Goal: Check status: Check status

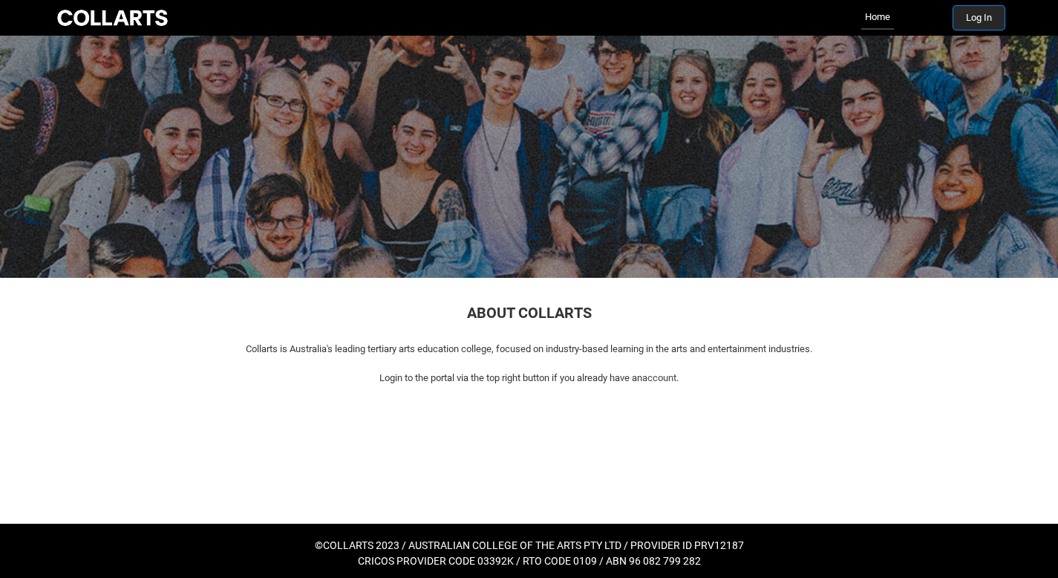
click at [994, 22] on button "Log In" at bounding box center [978, 18] width 51 height 24
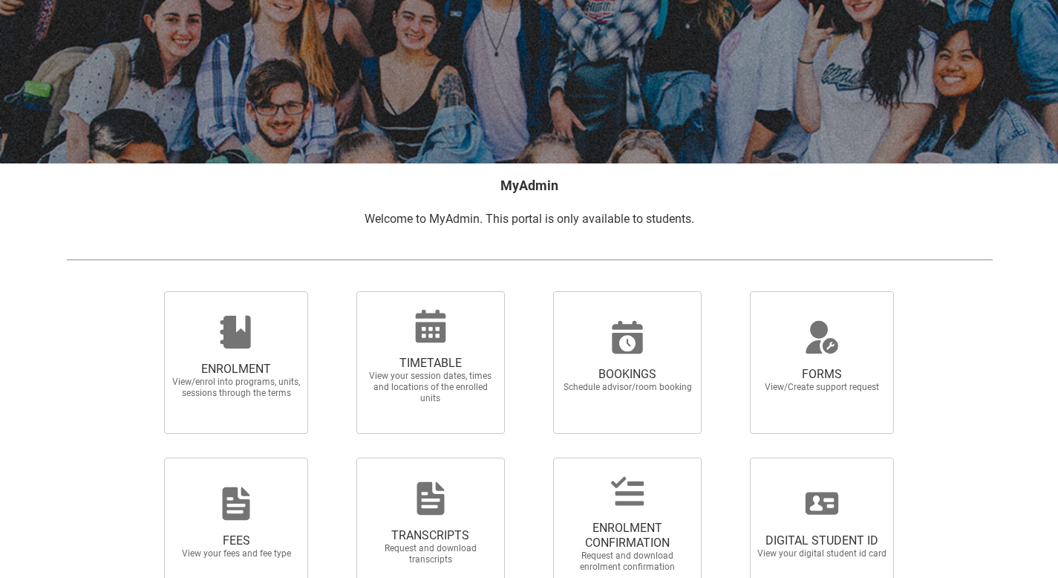
scroll to position [136, 0]
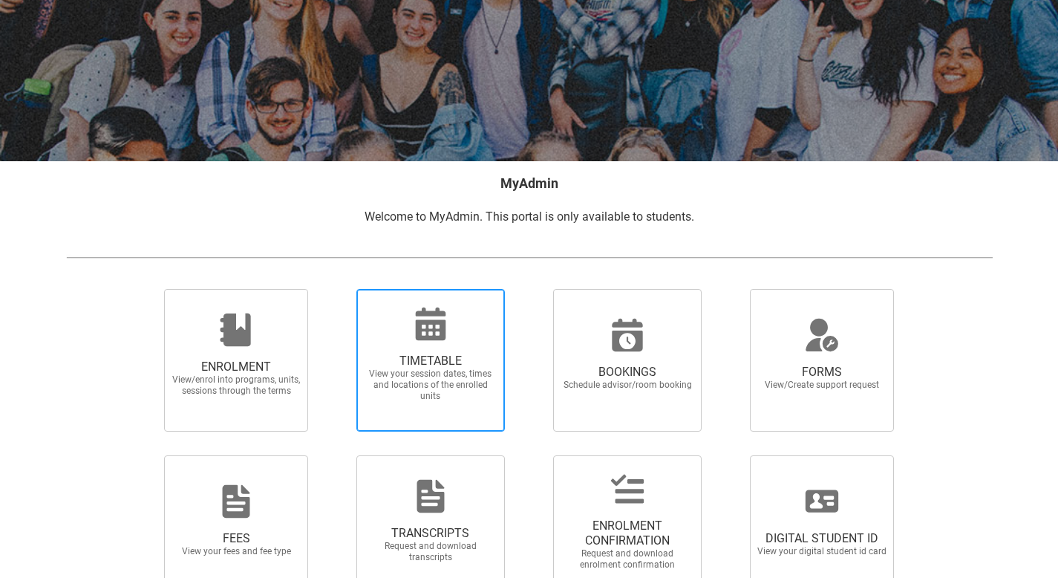
click at [458, 373] on span "View your session dates, times and locations of the enrolled units" at bounding box center [430, 384] width 131 height 33
click at [338, 289] on input "TIMETABLE View your session dates, times and locations of the enrolled units" at bounding box center [337, 288] width 1 height 1
radio input "true"
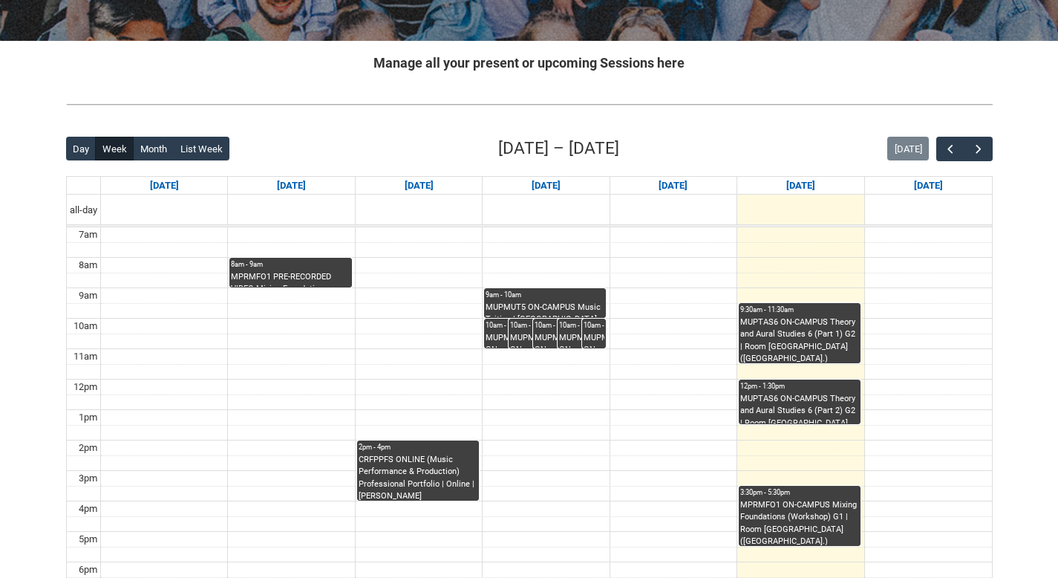
scroll to position [258, 0]
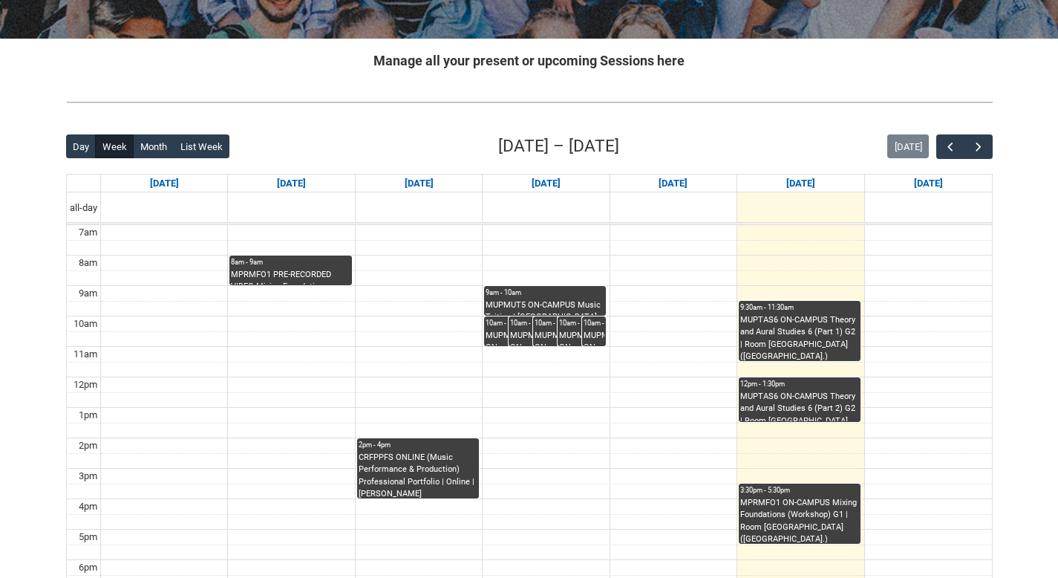
click at [781, 495] on div "3:30pm - 5:30pm" at bounding box center [799, 490] width 119 height 10
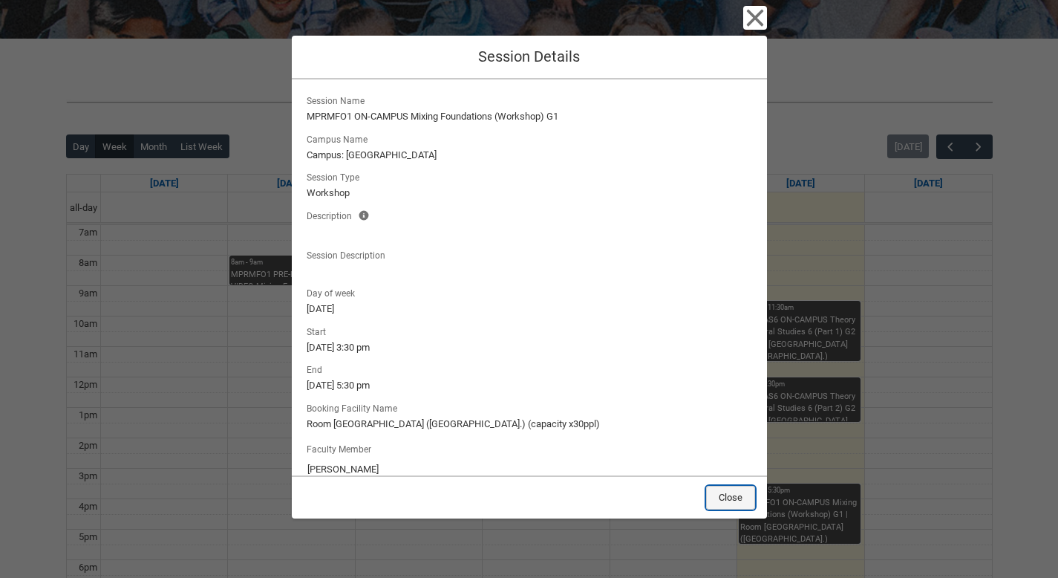
click at [734, 506] on button "Close" at bounding box center [730, 498] width 49 height 24
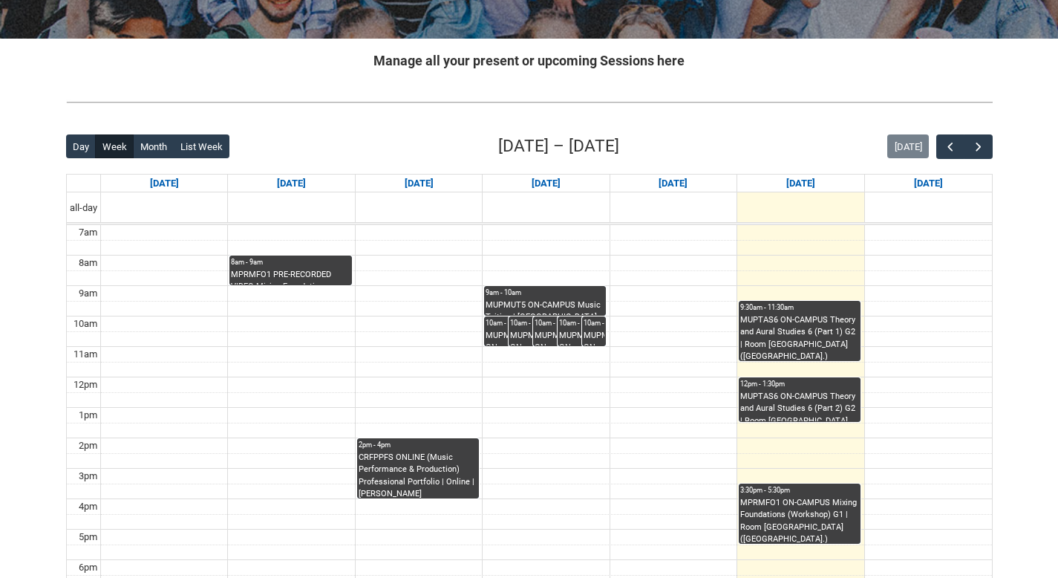
click at [807, 91] on div at bounding box center [529, 101] width 950 height 39
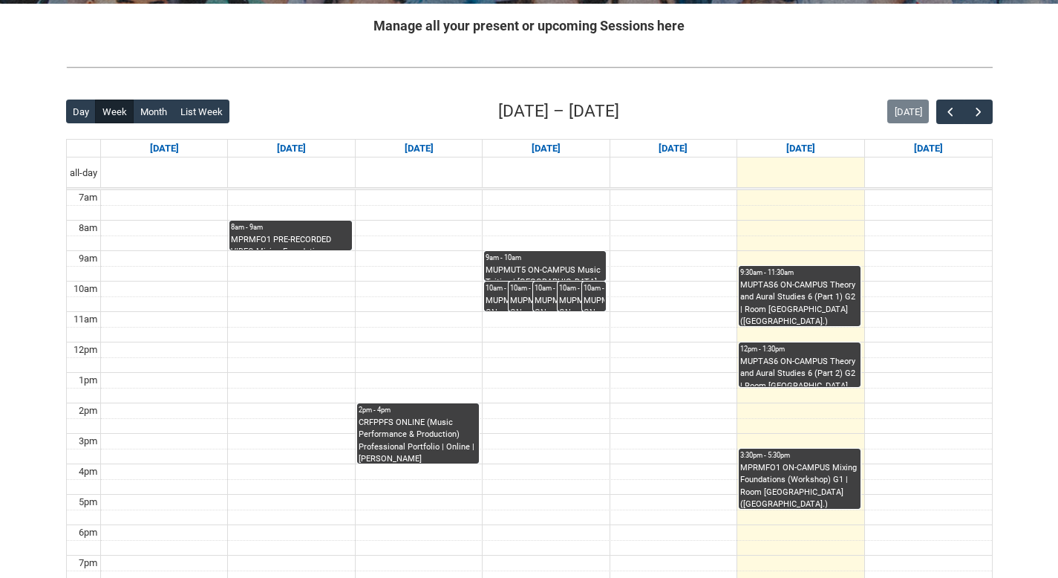
scroll to position [299, 0]
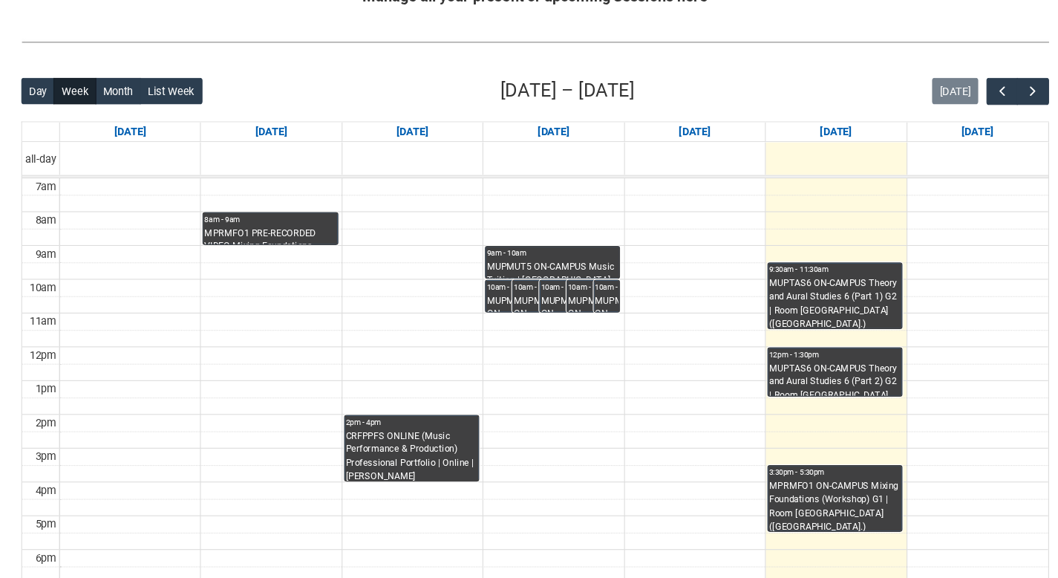
click at [725, 87] on div "Back Loading... This page should update in a few seconds... Day Week Month List…" at bounding box center [529, 383] width 950 height 602
click at [746, 94] on div "Day Week Month List Week [DATE] – [DATE] [DATE]" at bounding box center [529, 106] width 927 height 25
click at [775, 451] on div "3:30pm - 5:30pm" at bounding box center [799, 450] width 119 height 10
